Goal: Information Seeking & Learning: Understand process/instructions

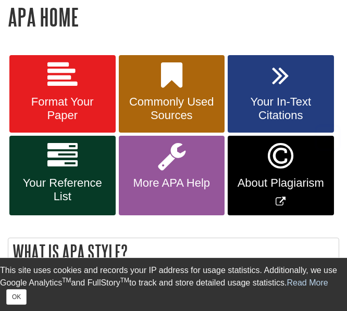
scroll to position [198, 0]
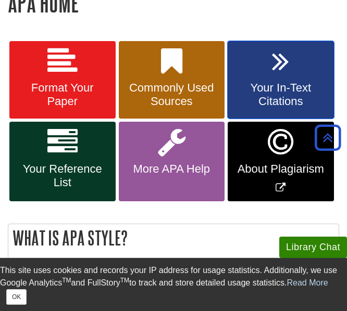
click at [280, 81] on link "Your In-Text Citations" at bounding box center [281, 80] width 106 height 78
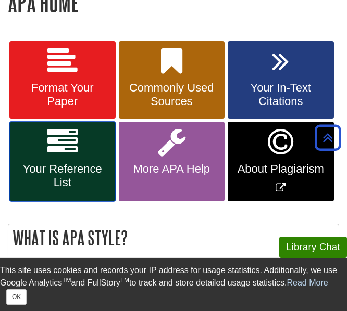
click at [70, 163] on span "Your Reference List" at bounding box center [62, 175] width 91 height 27
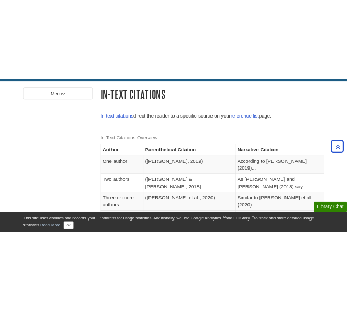
scroll to position [140, 0]
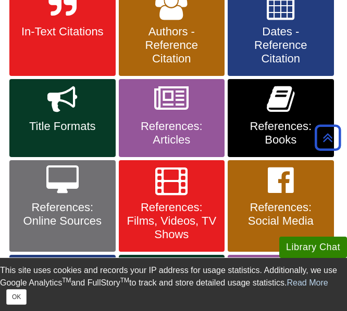
scroll to position [254, 0]
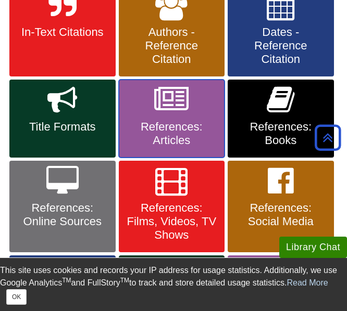
click at [182, 110] on icon at bounding box center [171, 100] width 34 height 30
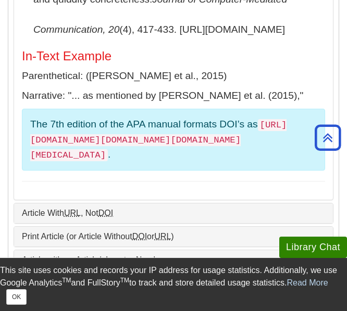
scroll to position [595, 0]
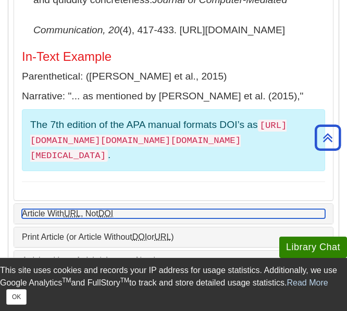
click at [74, 209] on abbr "URL" at bounding box center [72, 213] width 17 height 9
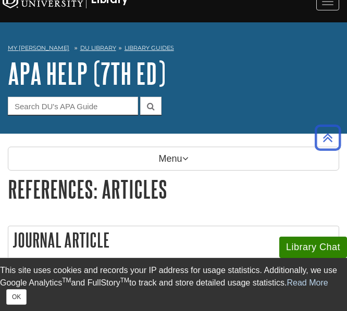
scroll to position [0, 0]
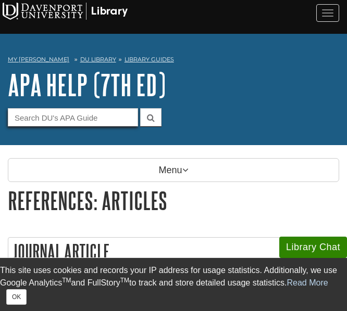
click at [106, 116] on input "Guide Search Terms" at bounding box center [73, 117] width 130 height 18
type input "website"
click at [140, 108] on button "submit" at bounding box center [150, 117] width 21 height 18
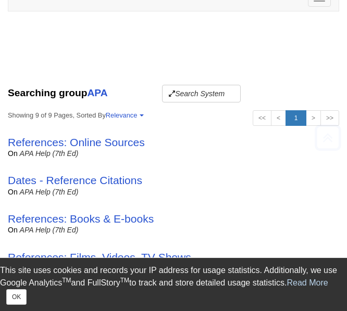
scroll to position [159, 0]
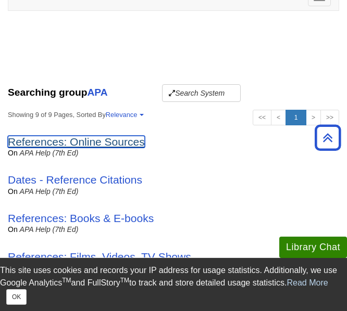
drag, startPoint x: 111, startPoint y: 147, endPoint x: 83, endPoint y: 144, distance: 27.8
click at [83, 144] on link "References: Online Sources" at bounding box center [76, 142] width 137 height 12
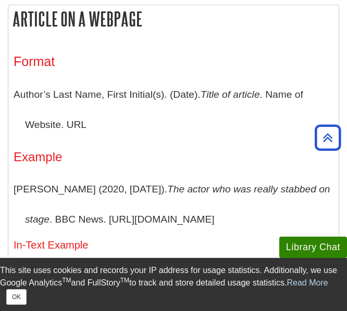
scroll to position [233, 0]
